Goal: Transaction & Acquisition: Purchase product/service

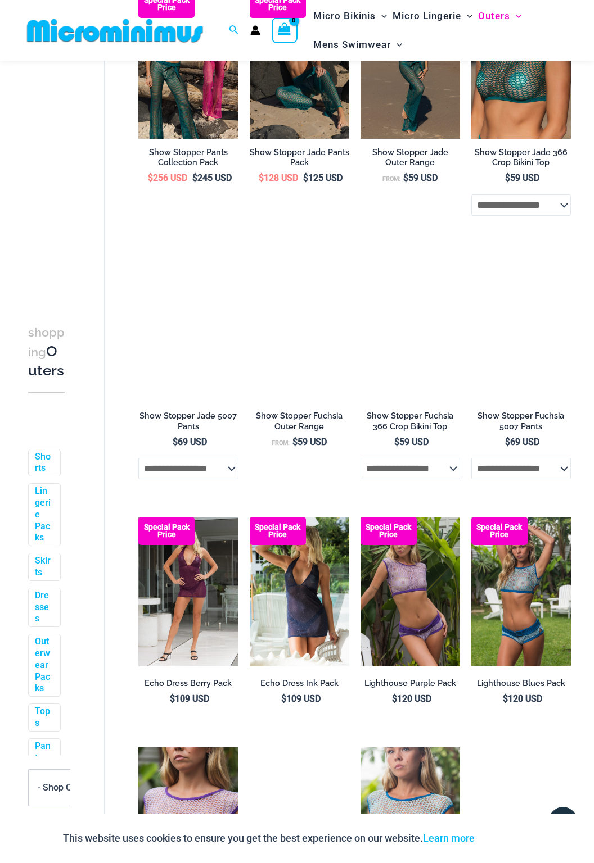
scroll to position [806, 0]
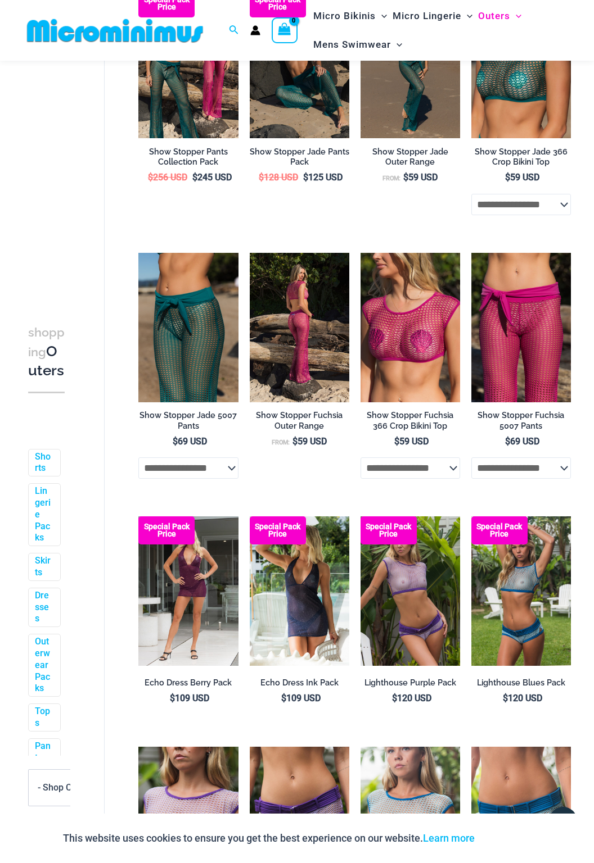
click at [304, 327] on img at bounding box center [299, 328] width 99 height 150
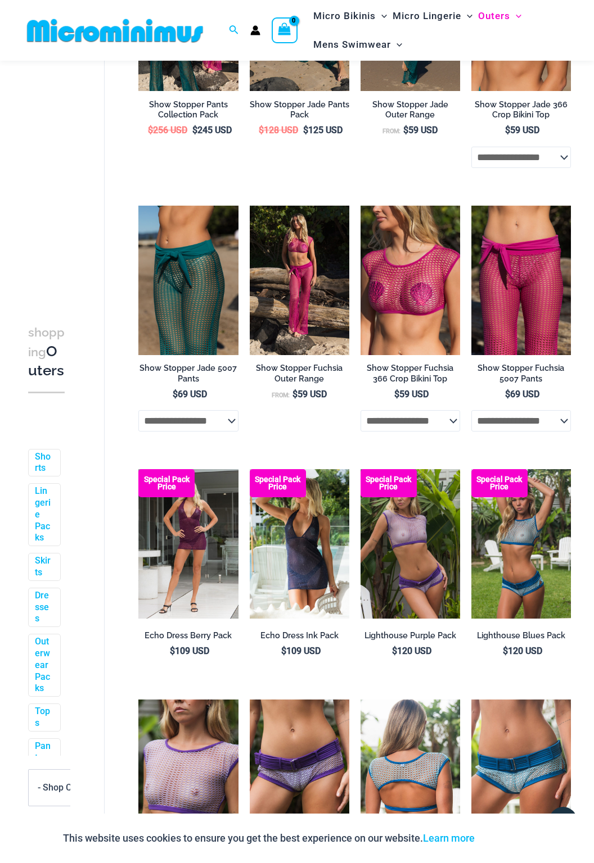
click at [393, 742] on img at bounding box center [409, 775] width 99 height 150
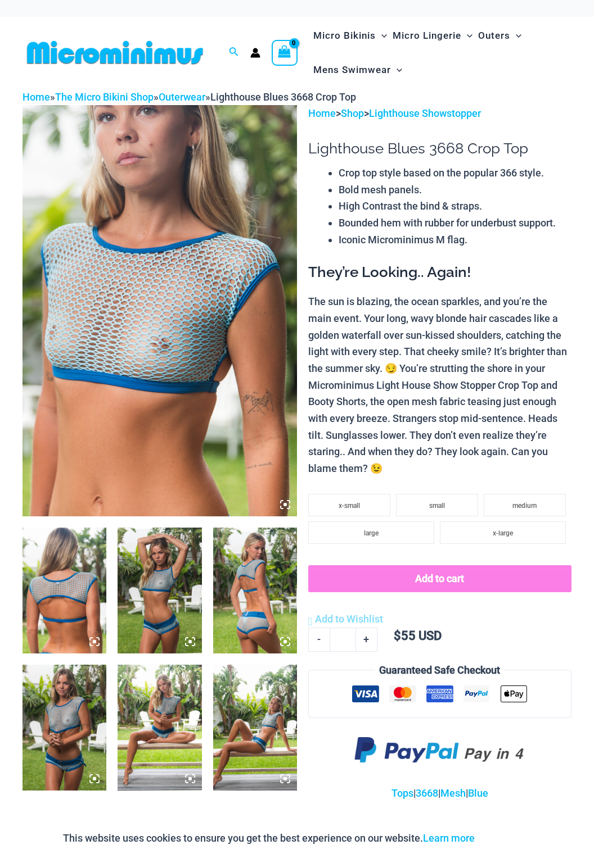
click at [273, 507] on img at bounding box center [159, 310] width 274 height 411
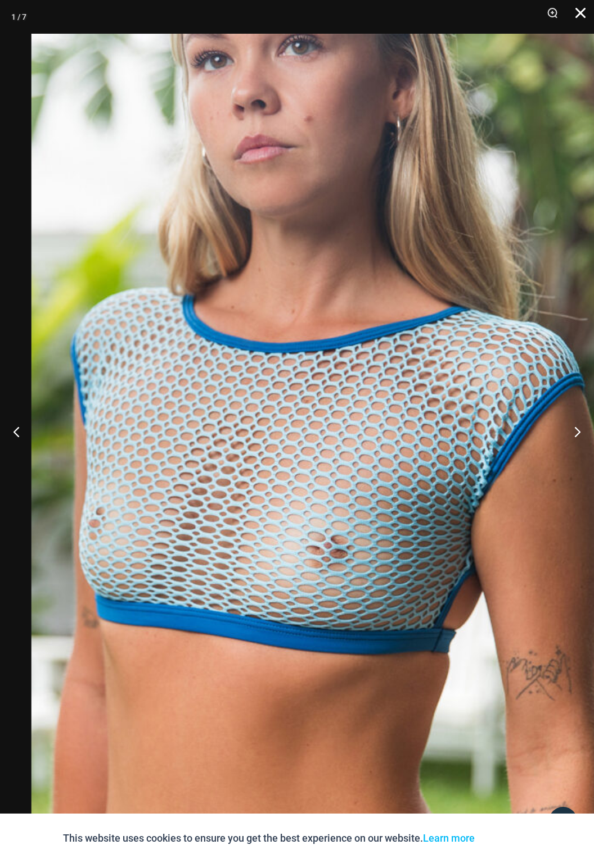
click at [581, 15] on button "Close" at bounding box center [576, 17] width 28 height 34
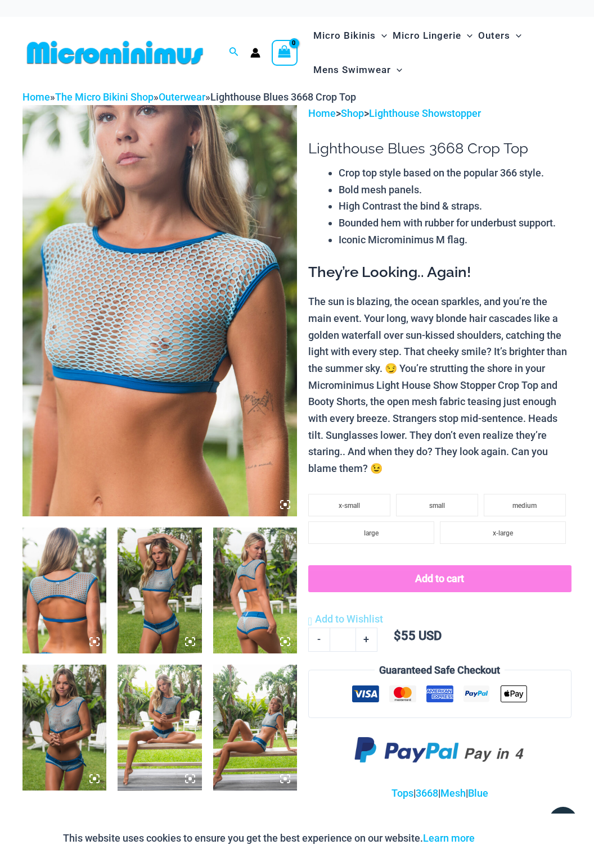
click at [149, 614] on img at bounding box center [159, 591] width 84 height 126
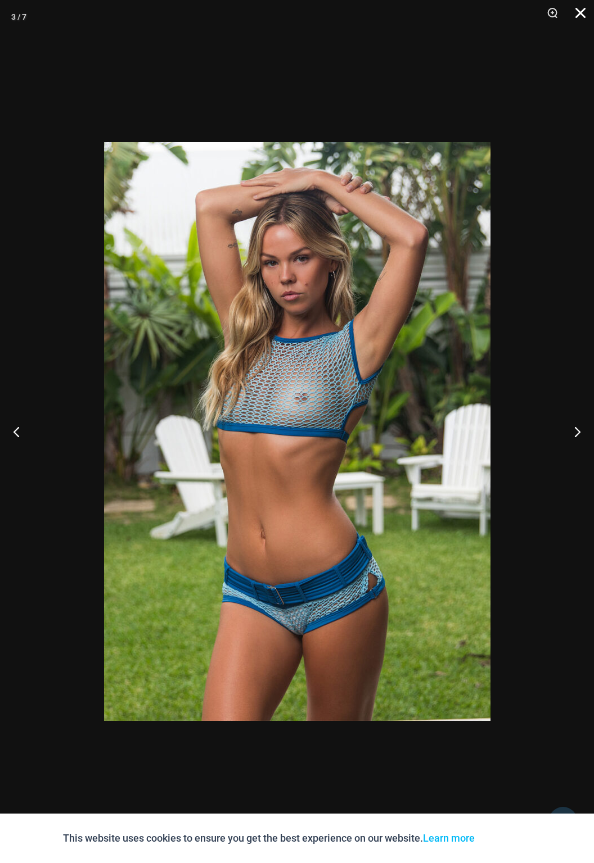
click at [564, 15] on button "Close" at bounding box center [576, 17] width 28 height 34
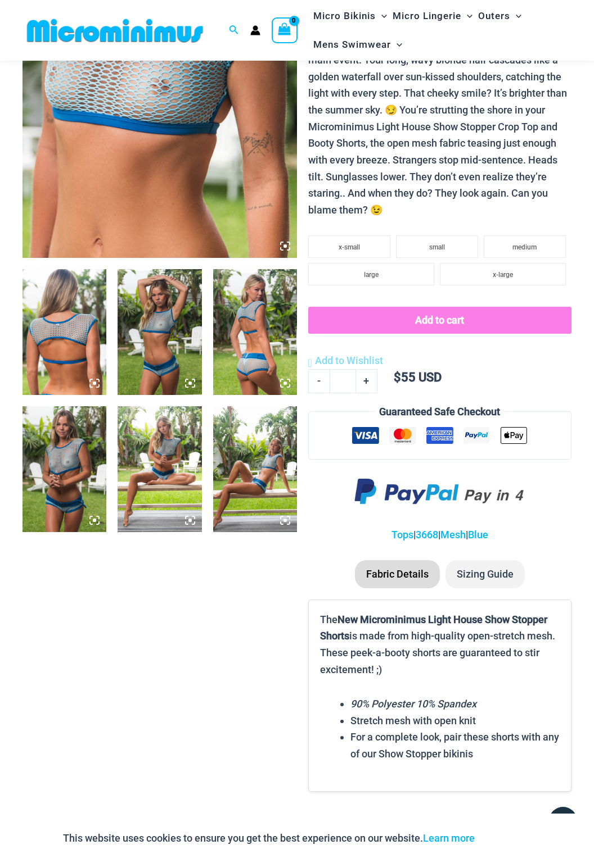
scroll to position [248, 0]
